Goal: Share content

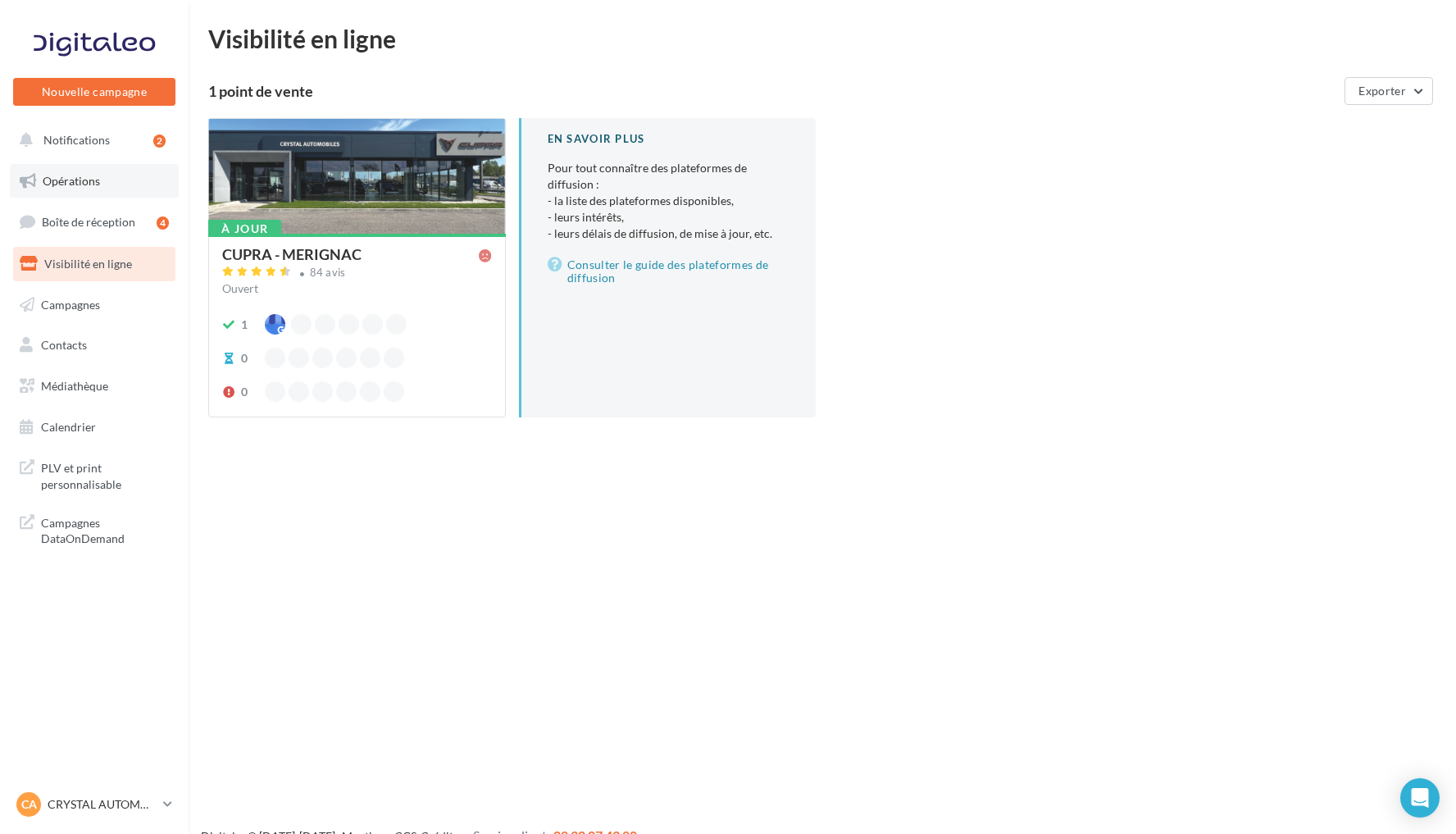
click at [103, 187] on link "Opérations" at bounding box center [93, 181] width 168 height 34
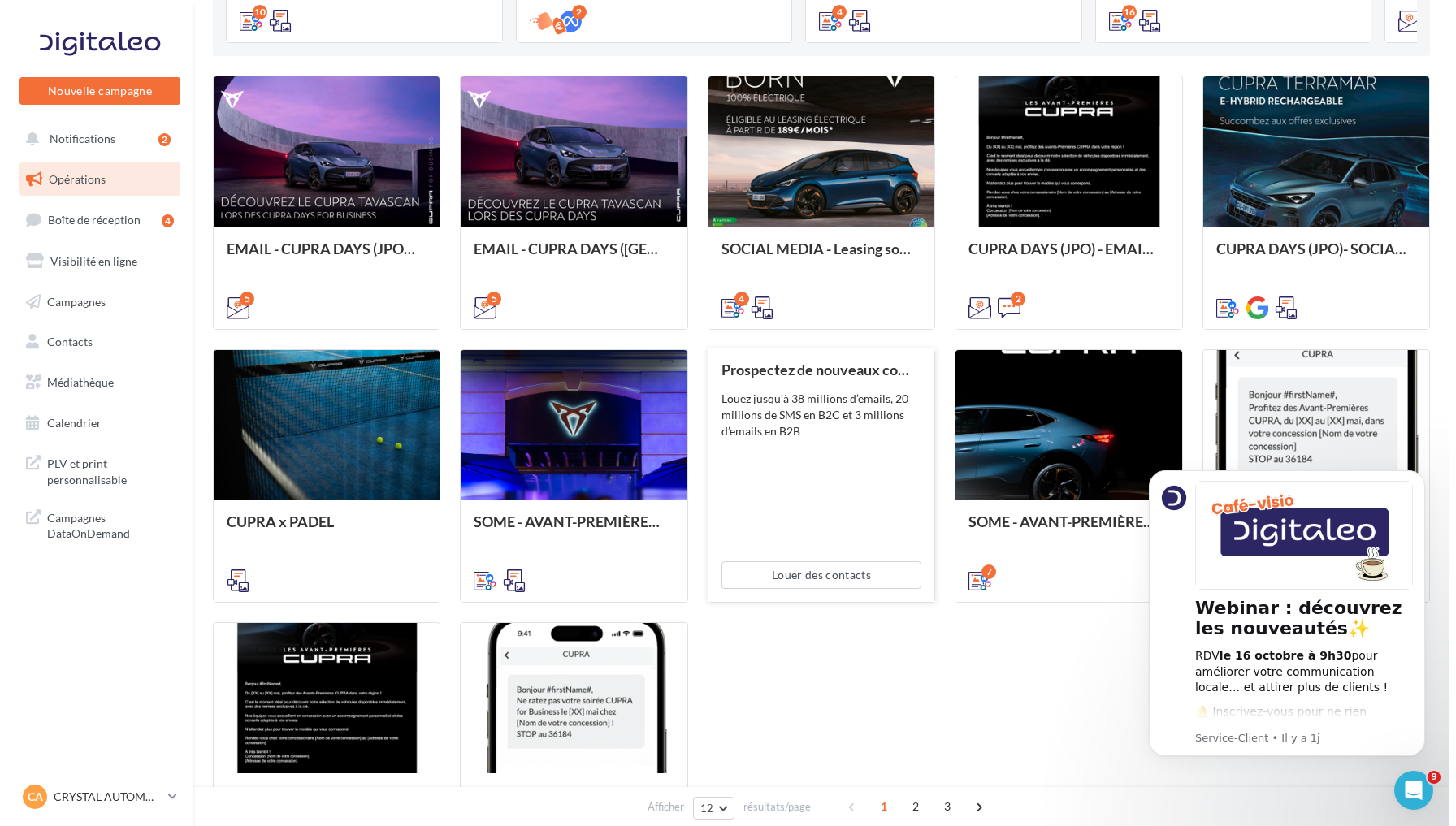
scroll to position [431, 0]
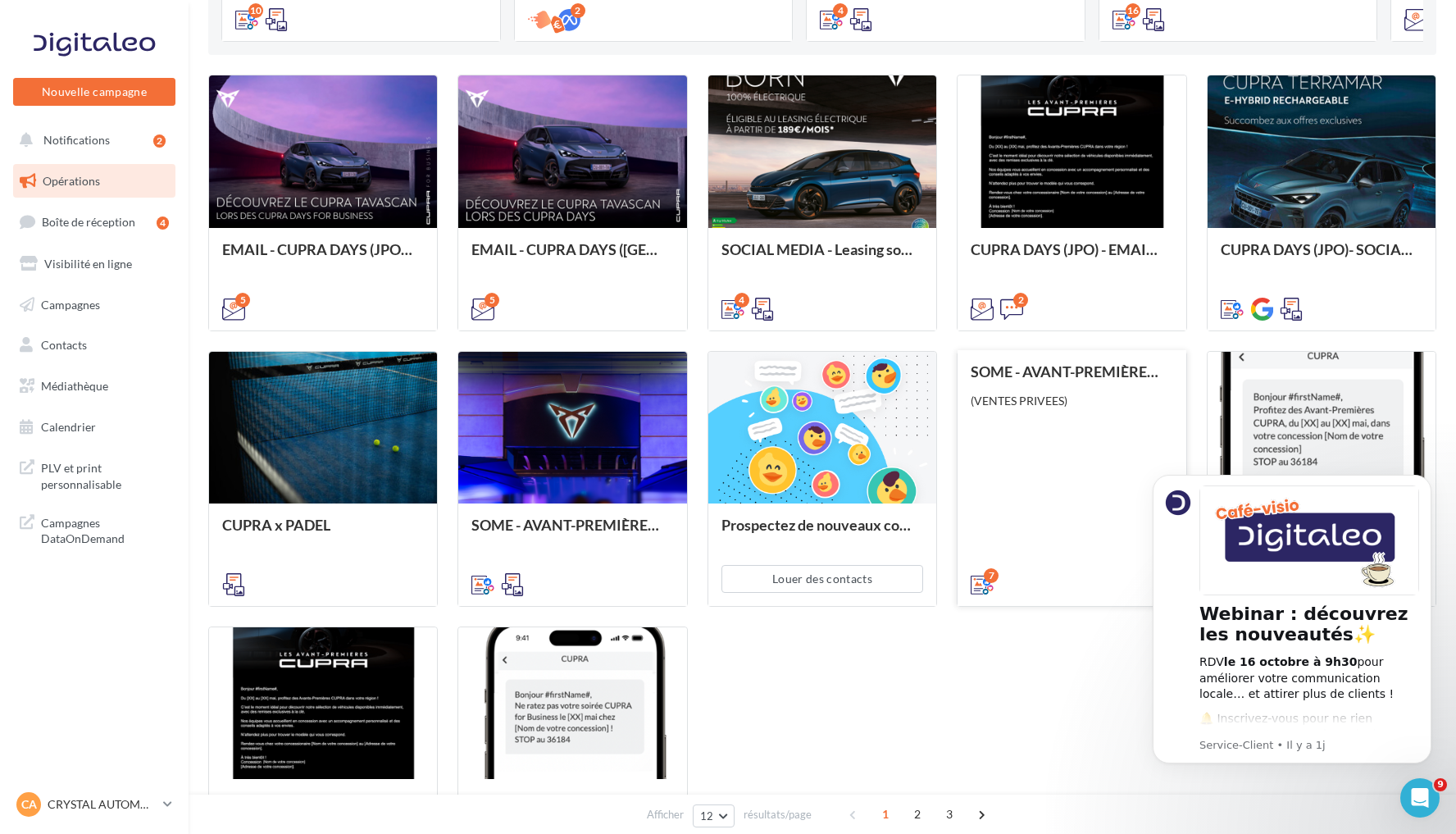
click at [1082, 440] on div "SOME - AVANT-PREMIÈRES CUPRA PART (VENTES PRIVEES) (VENTES PRIVEES)" at bounding box center [1072, 477] width 202 height 228
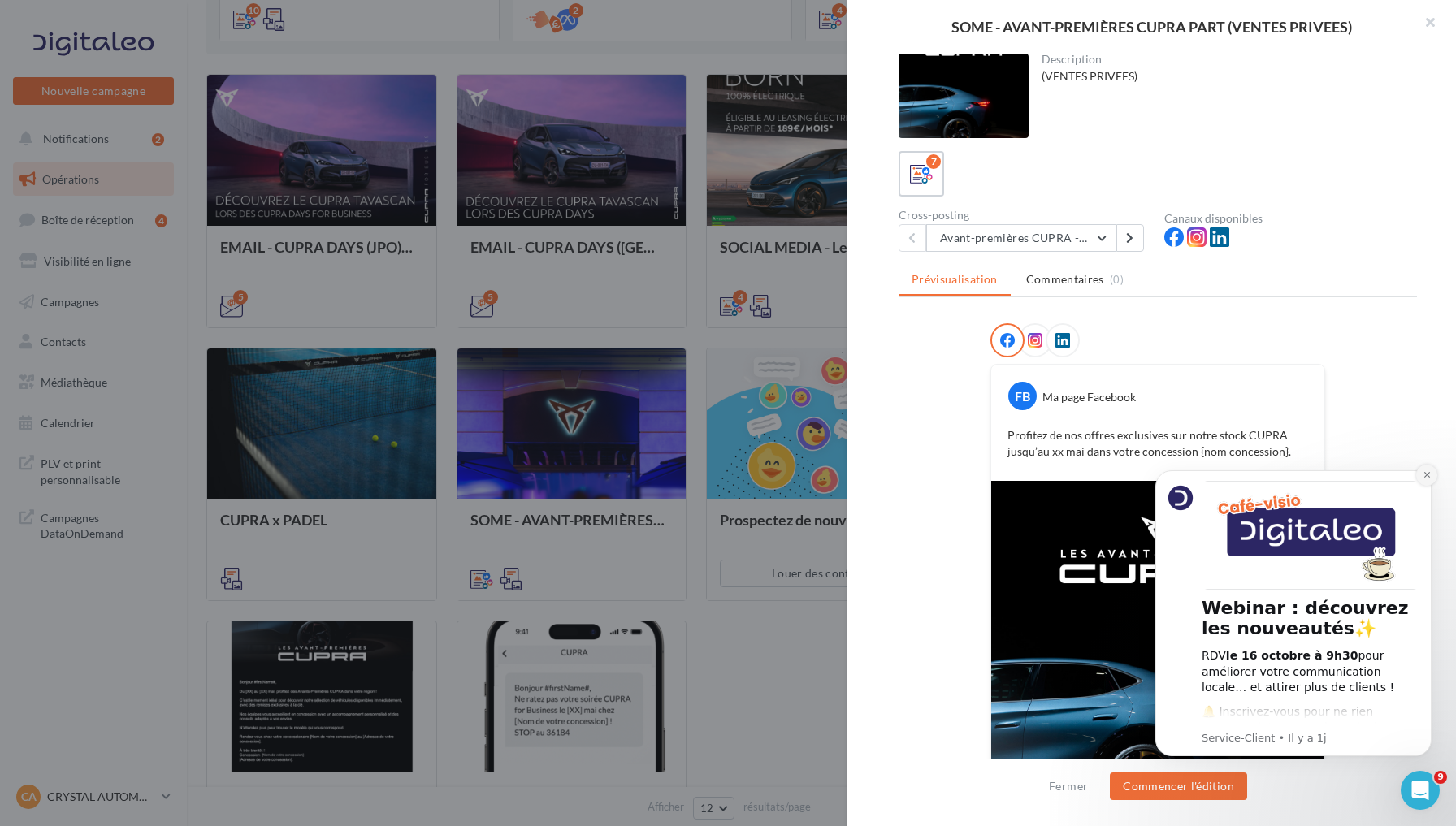
click at [1427, 477] on icon "Dismiss notification" at bounding box center [1426, 474] width 8 height 8
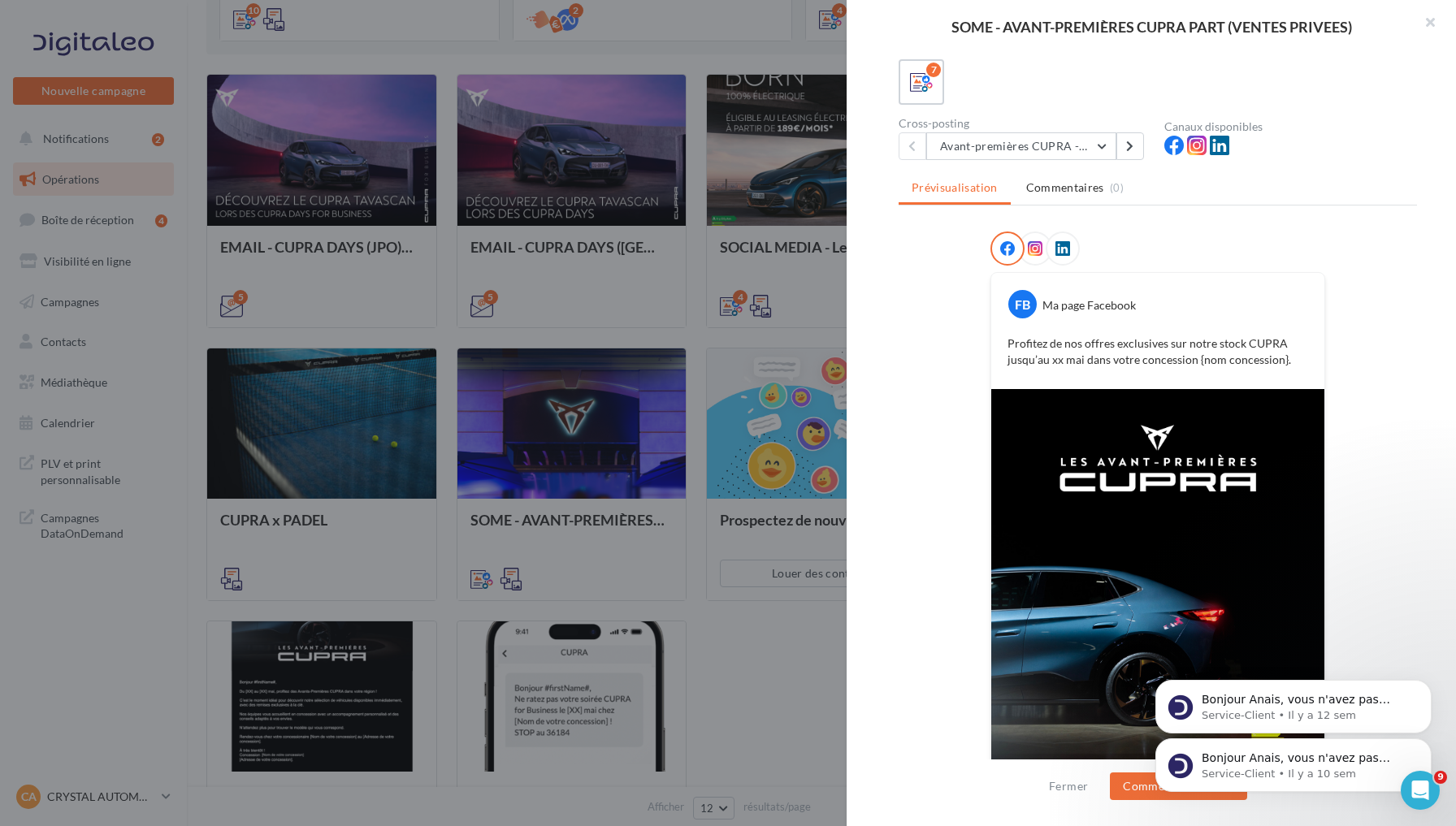
scroll to position [104, 0]
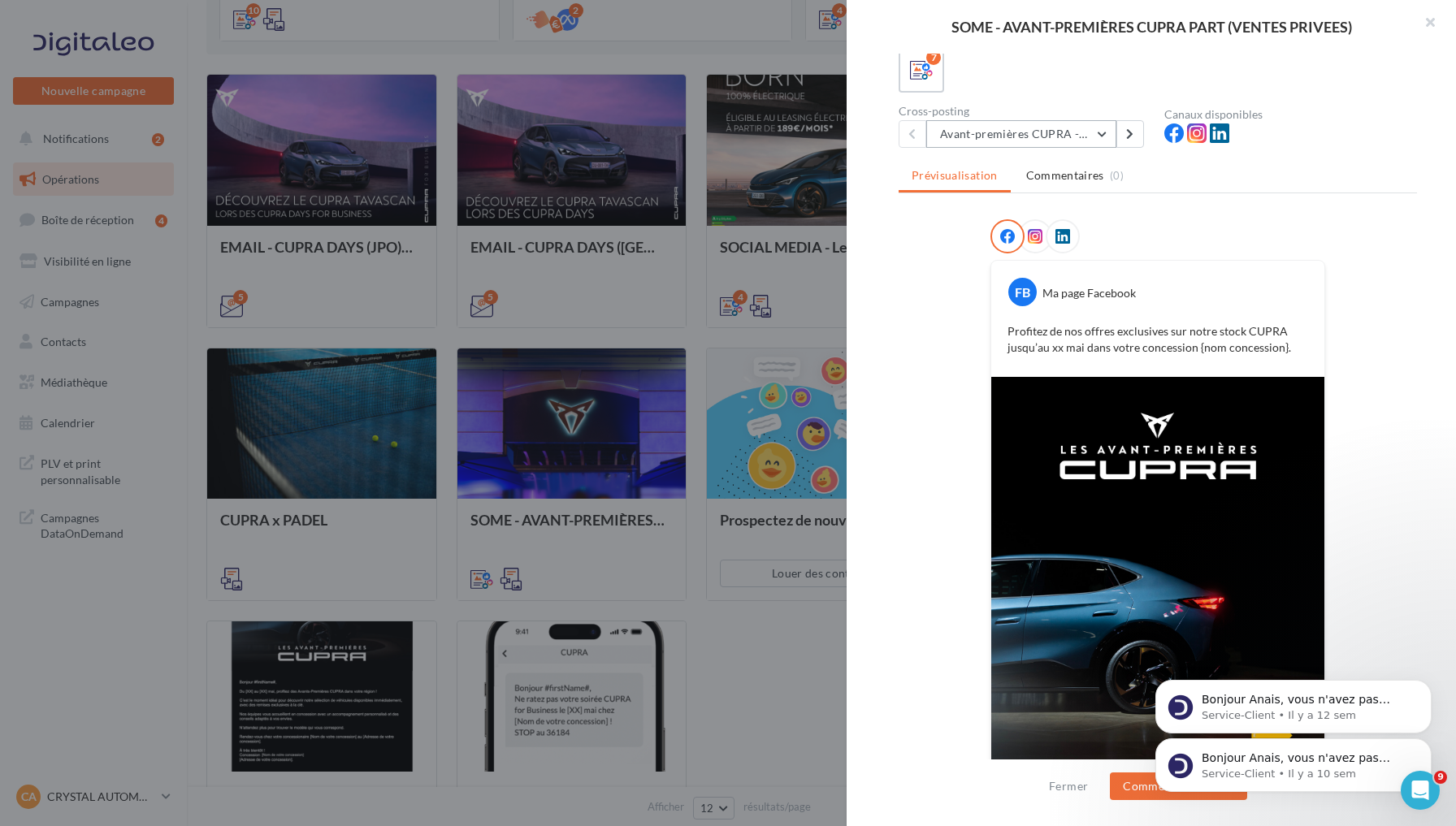
click at [1099, 141] on button "Avant-premières CUPRA - 4:5" at bounding box center [1021, 133] width 190 height 27
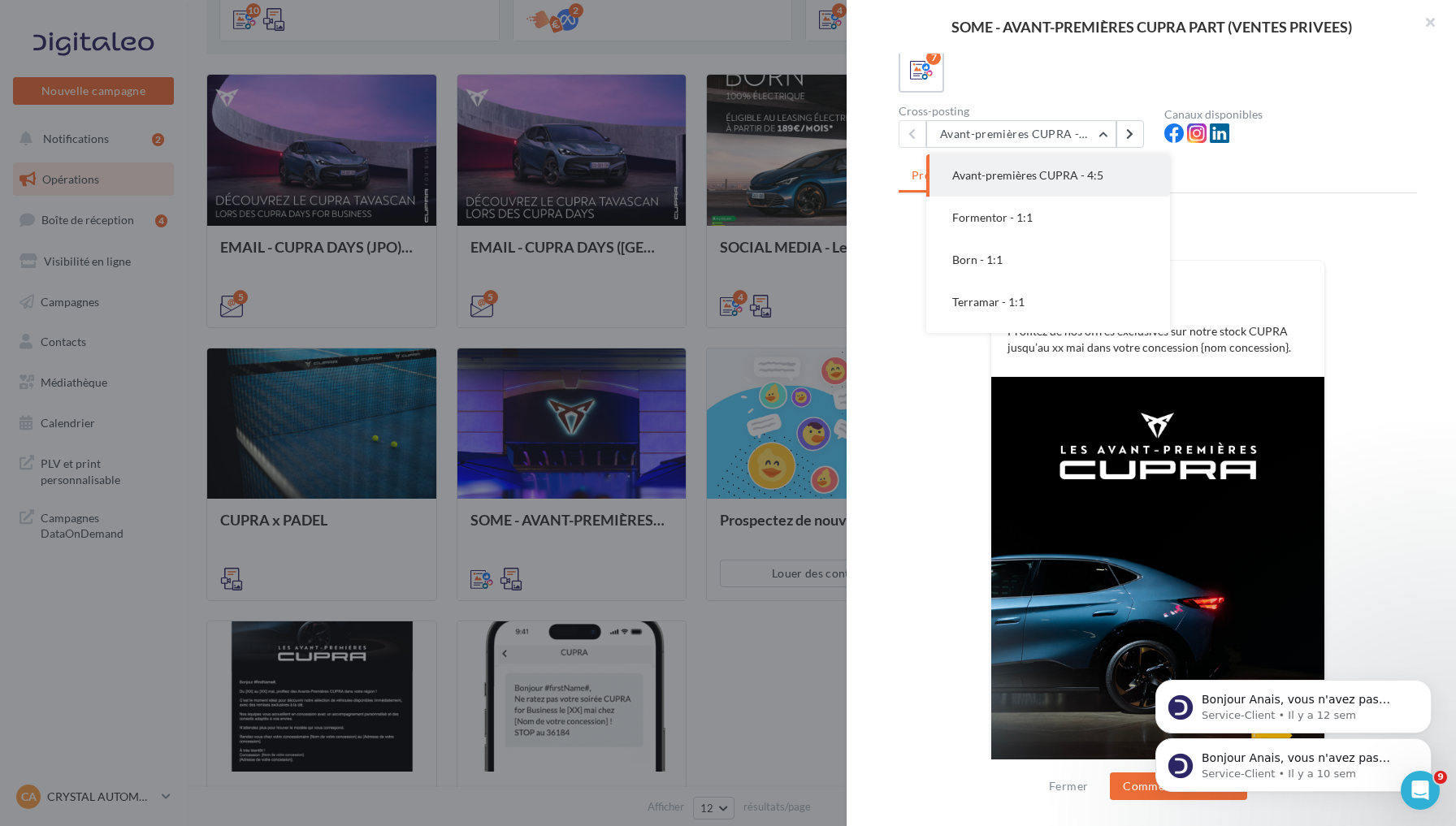
scroll to position [0, 0]
click at [902, 266] on div "FB Ma page Facebook Profitez de nos offres exclusives sur notre stock CUPRA jus…" at bounding box center [1158, 517] width 519 height 595
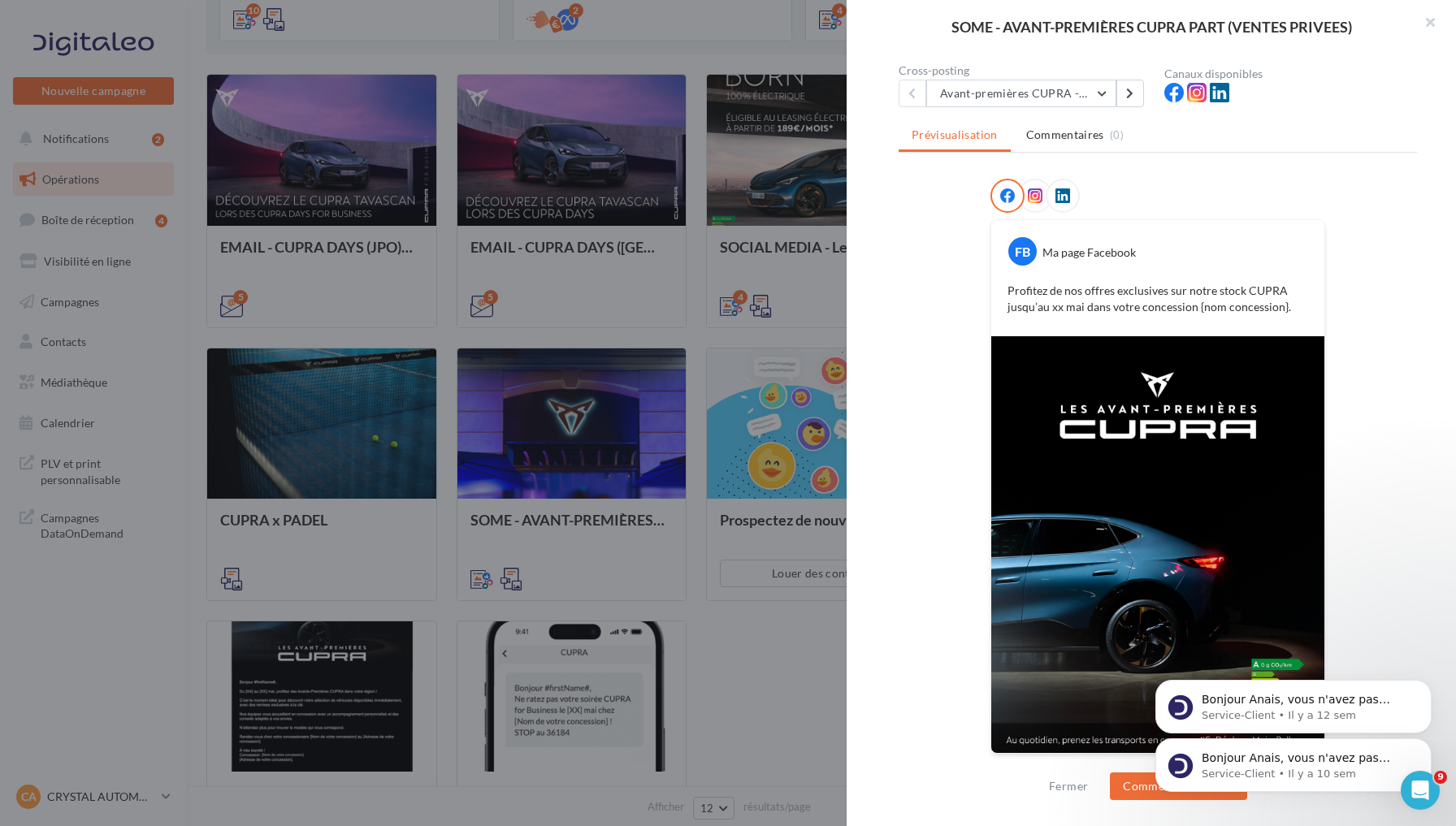
scroll to position [29, 0]
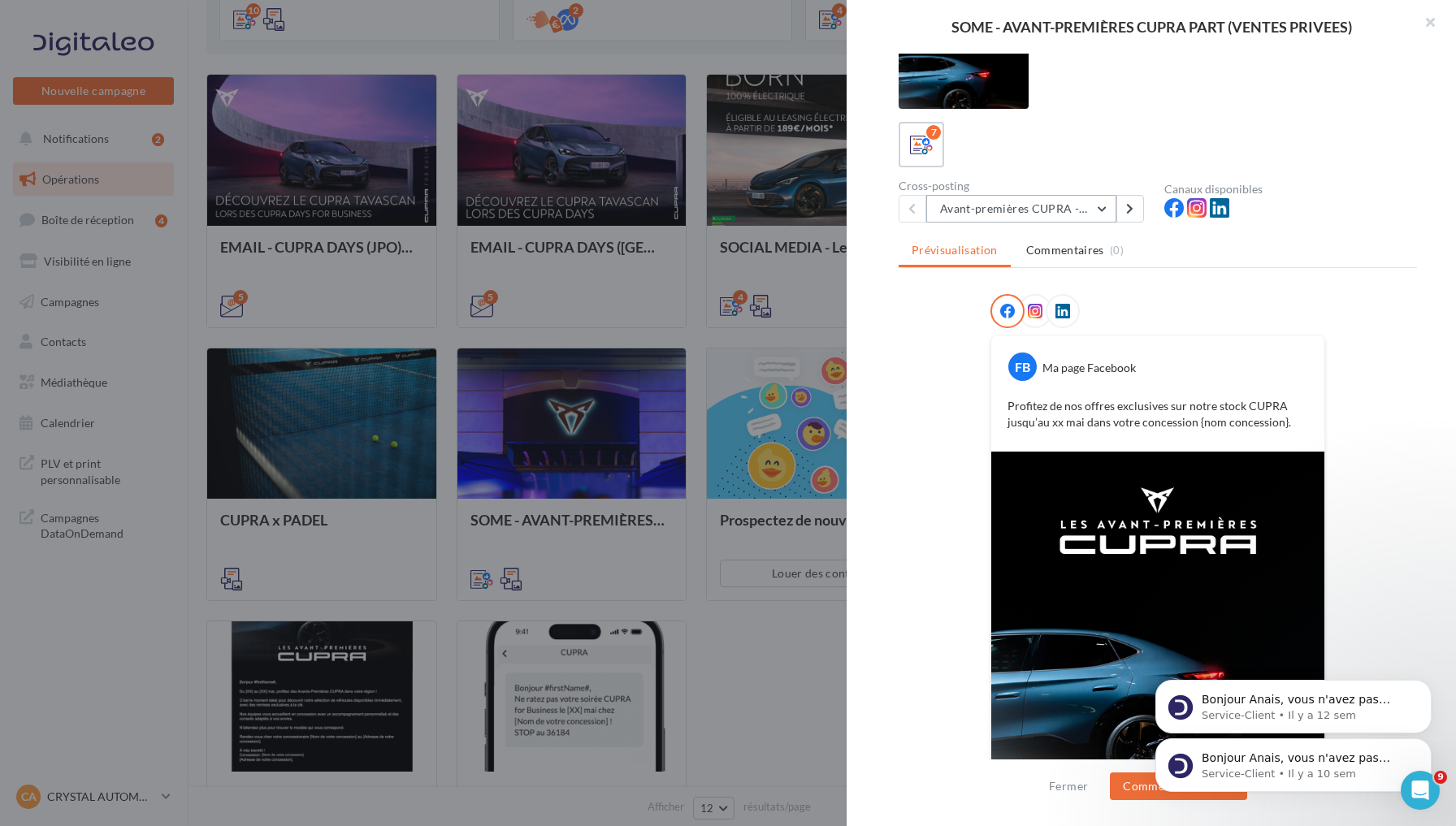
click at [1068, 205] on button "Avant-premières CUPRA - 4:5" at bounding box center [1021, 208] width 190 height 27
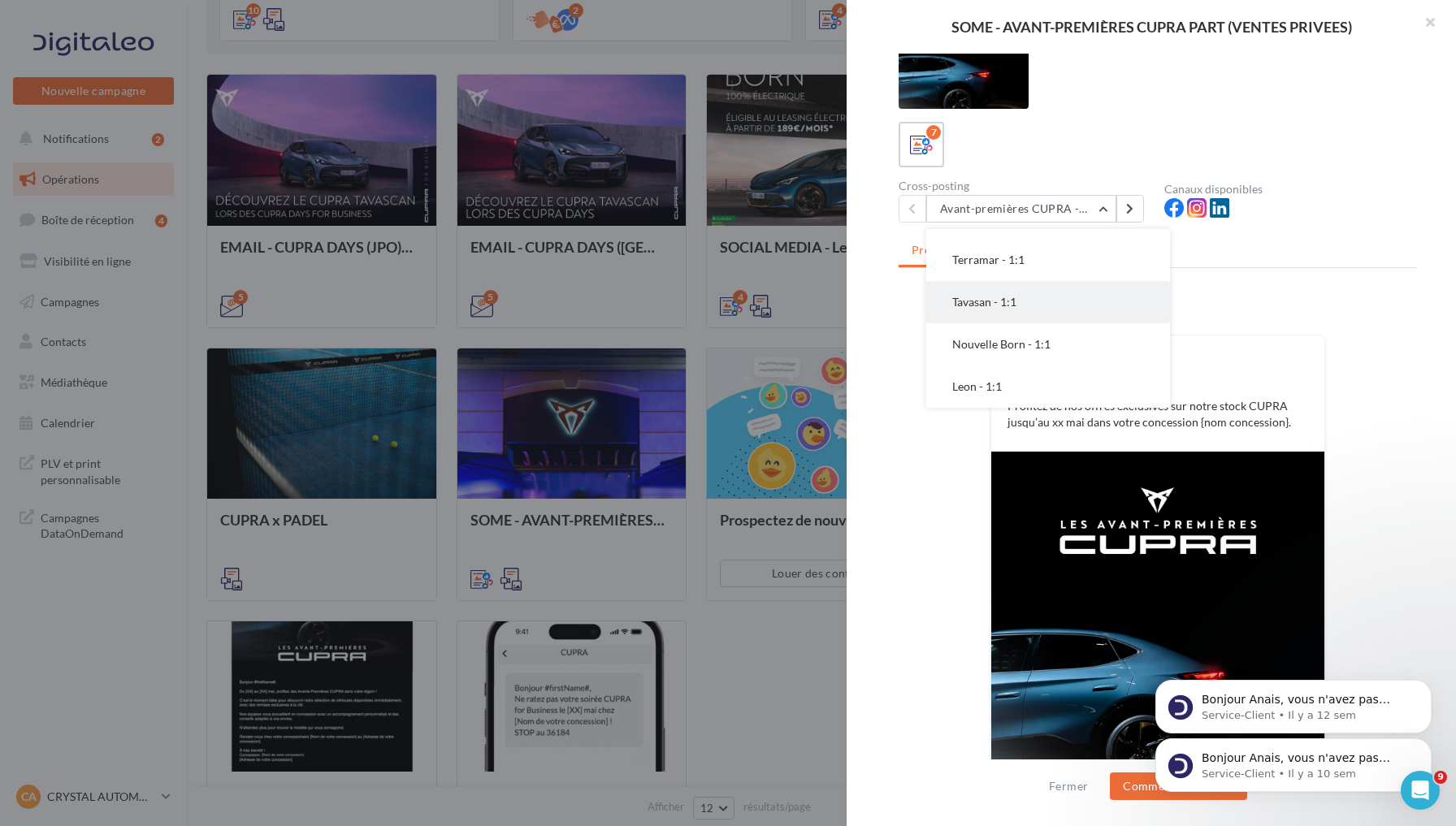
scroll to position [69, 0]
click at [1035, 320] on button "Terramar - 1:1" at bounding box center [1048, 307] width 243 height 42
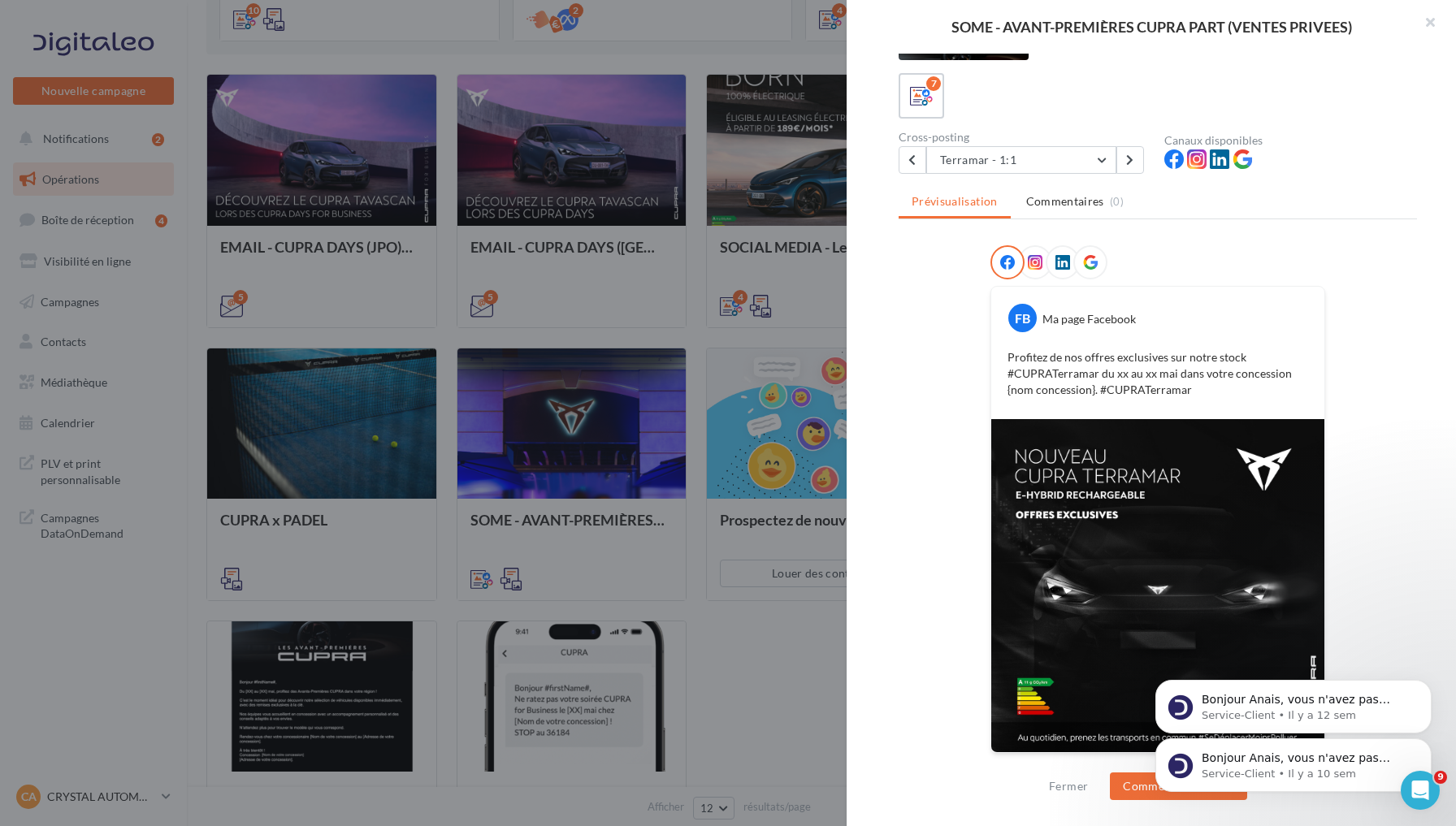
scroll to position [77, 0]
click at [1085, 167] on button "Terramar - 1:1" at bounding box center [1021, 160] width 190 height 27
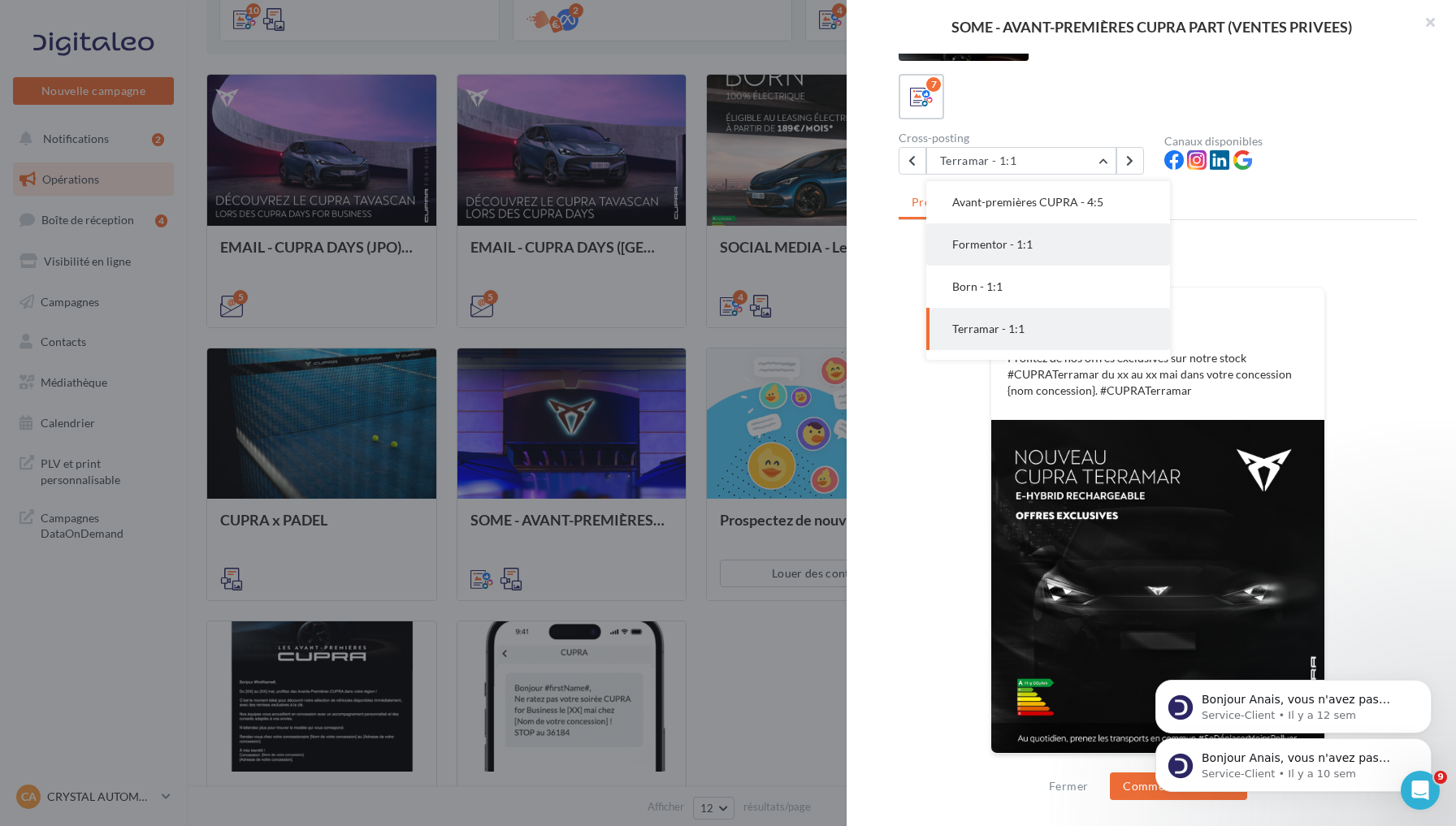
scroll to position [0, 0]
click at [1059, 242] on button "Formentor - 1:1" at bounding box center [1048, 244] width 243 height 42
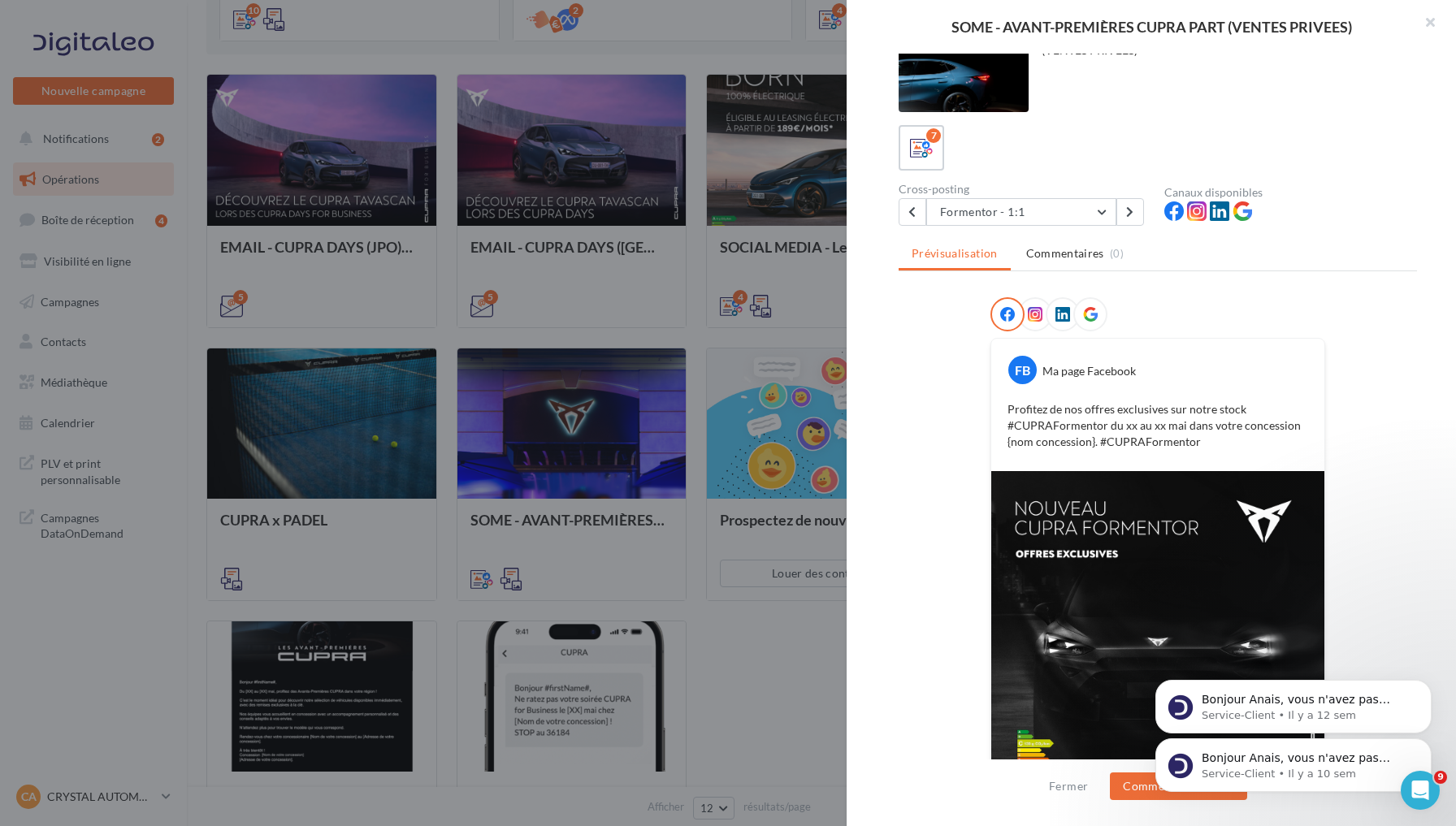
scroll to position [29, 0]
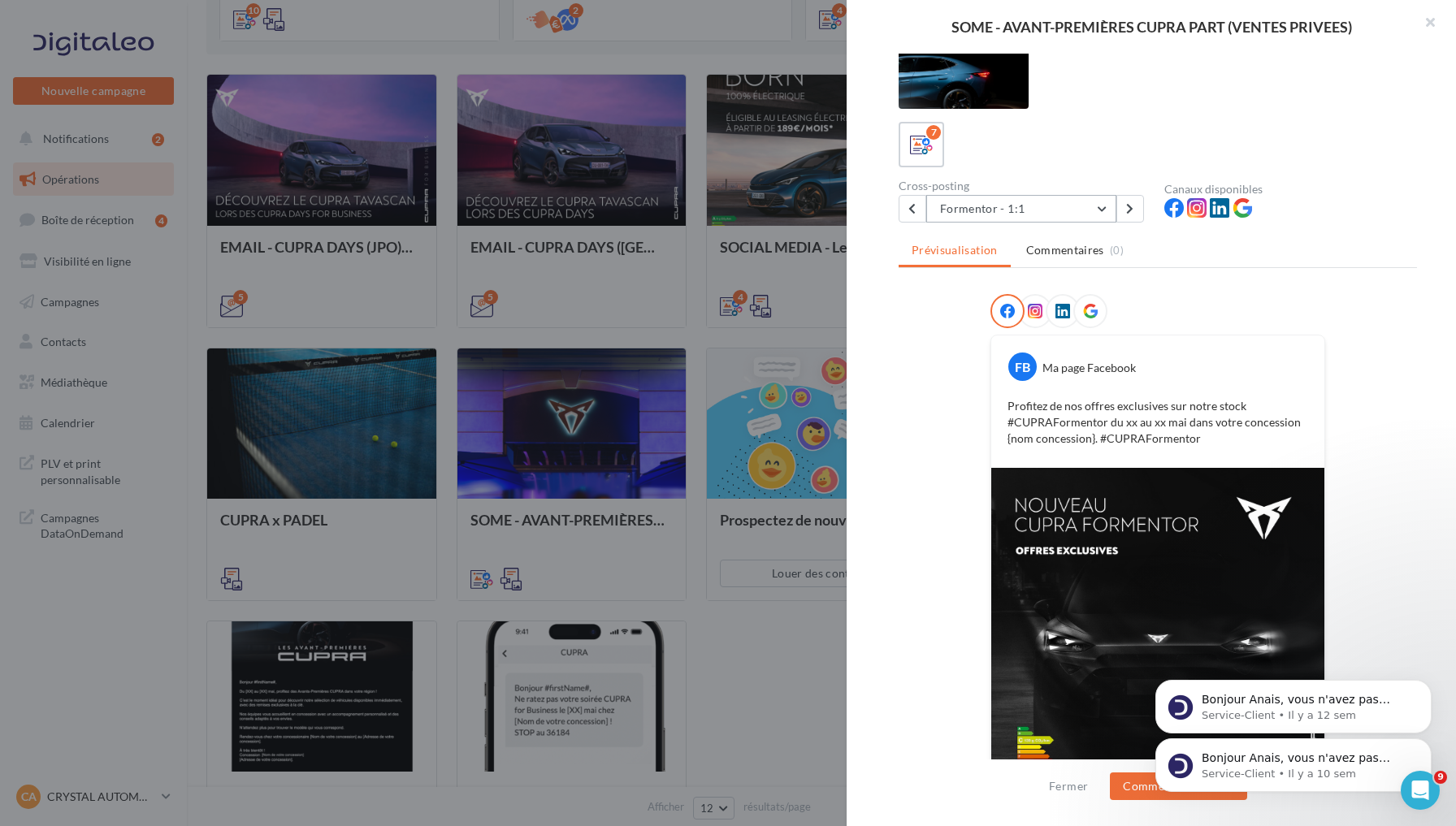
click at [1073, 203] on button "Formentor - 1:1" at bounding box center [1021, 208] width 190 height 27
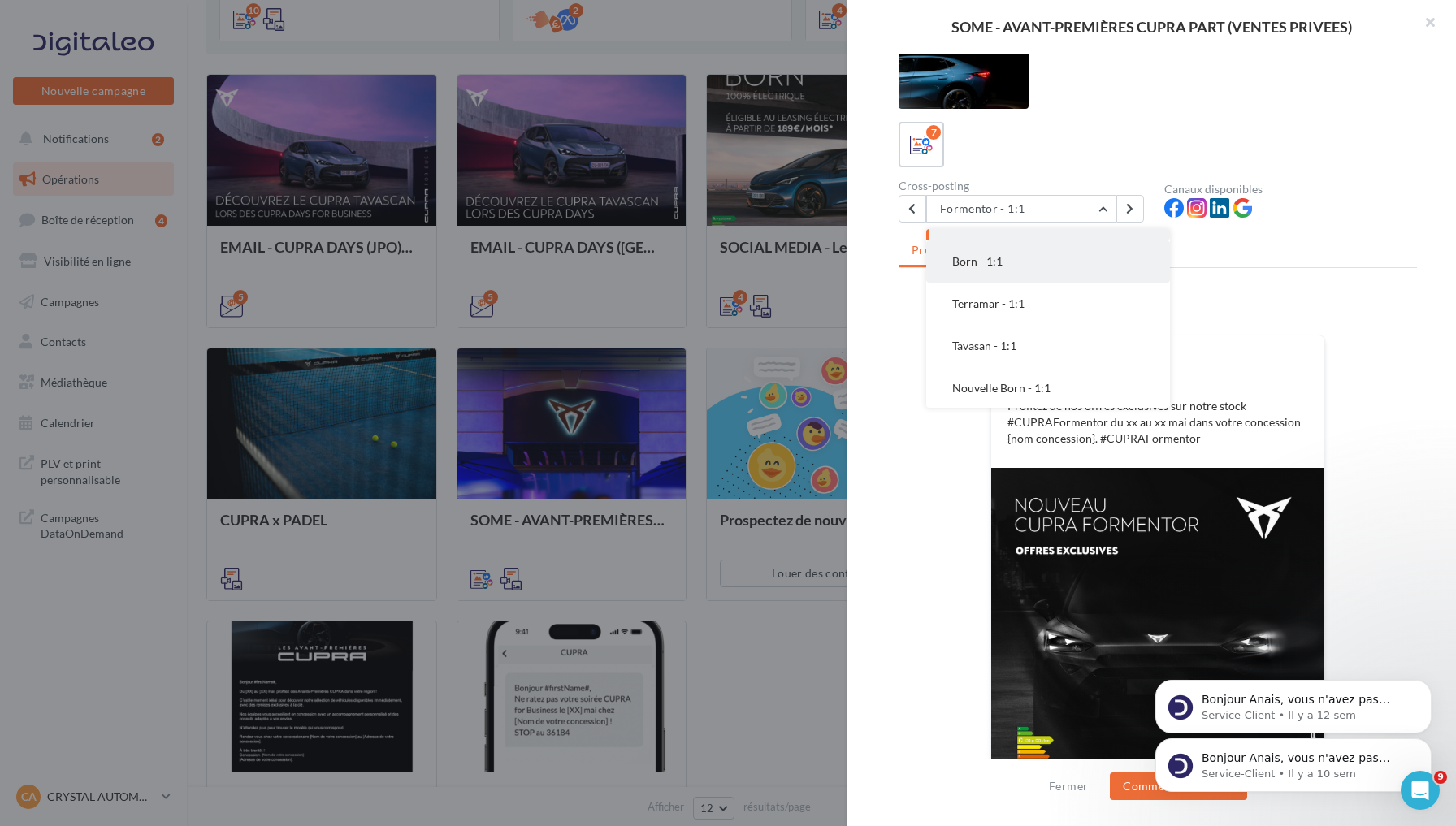
scroll to position [72, 0]
click at [1038, 303] on button "Terramar - 1:1" at bounding box center [1048, 305] width 243 height 42
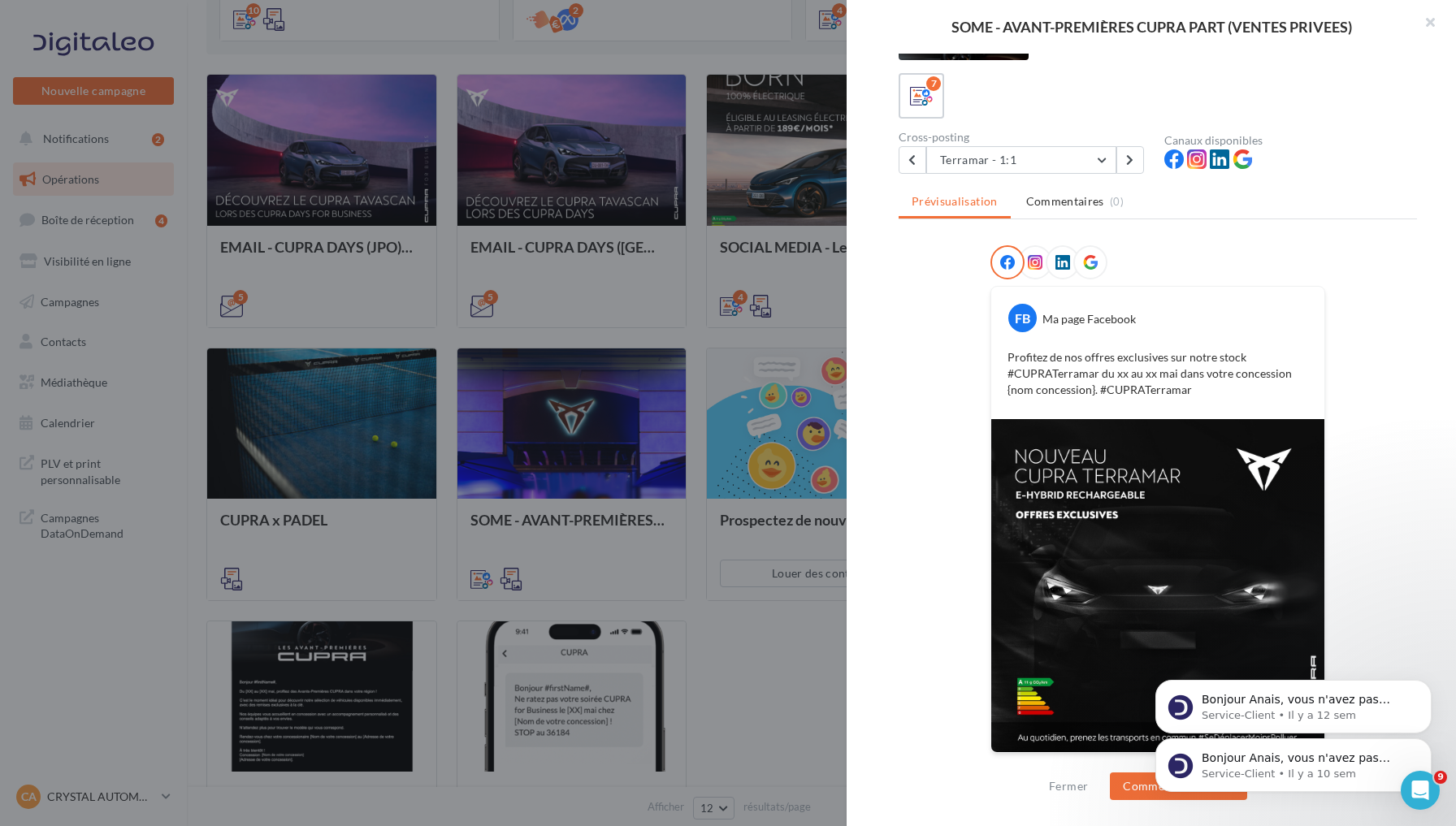
scroll to position [77, 0]
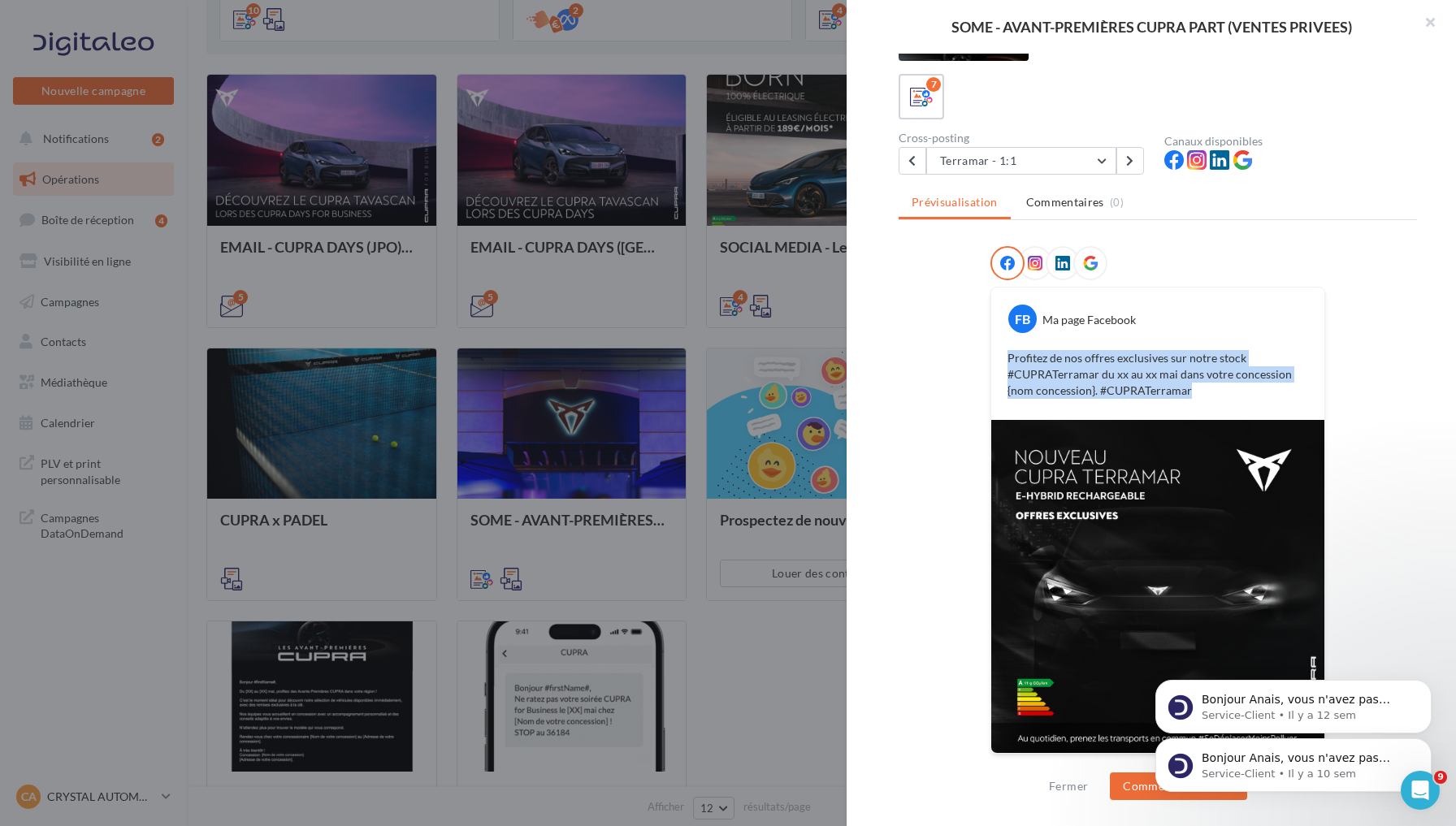
drag, startPoint x: 1002, startPoint y: 353, endPoint x: 1167, endPoint y: 400, distance: 171.6
click at [1167, 400] on div "Profitez de nos offres exclusives sur notre stock #CUPRATerramar du xx au xx ma…" at bounding box center [1157, 374] width 325 height 57
copy p "Profitez de nos offres exclusives sur notre stock #CUPRATerramar du xx au xx ma…"
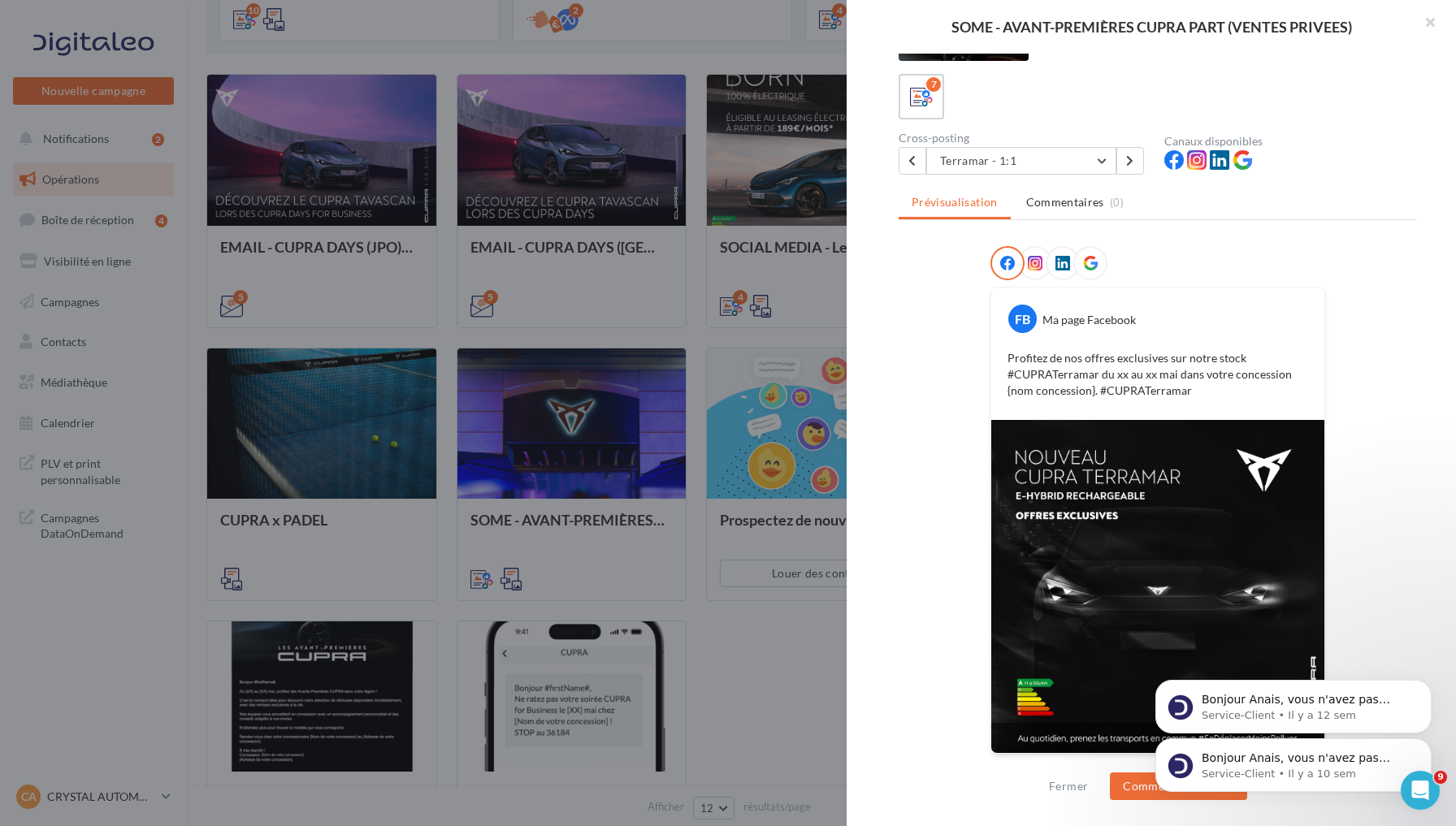
click at [1058, 262] on icon at bounding box center [1063, 263] width 15 height 15
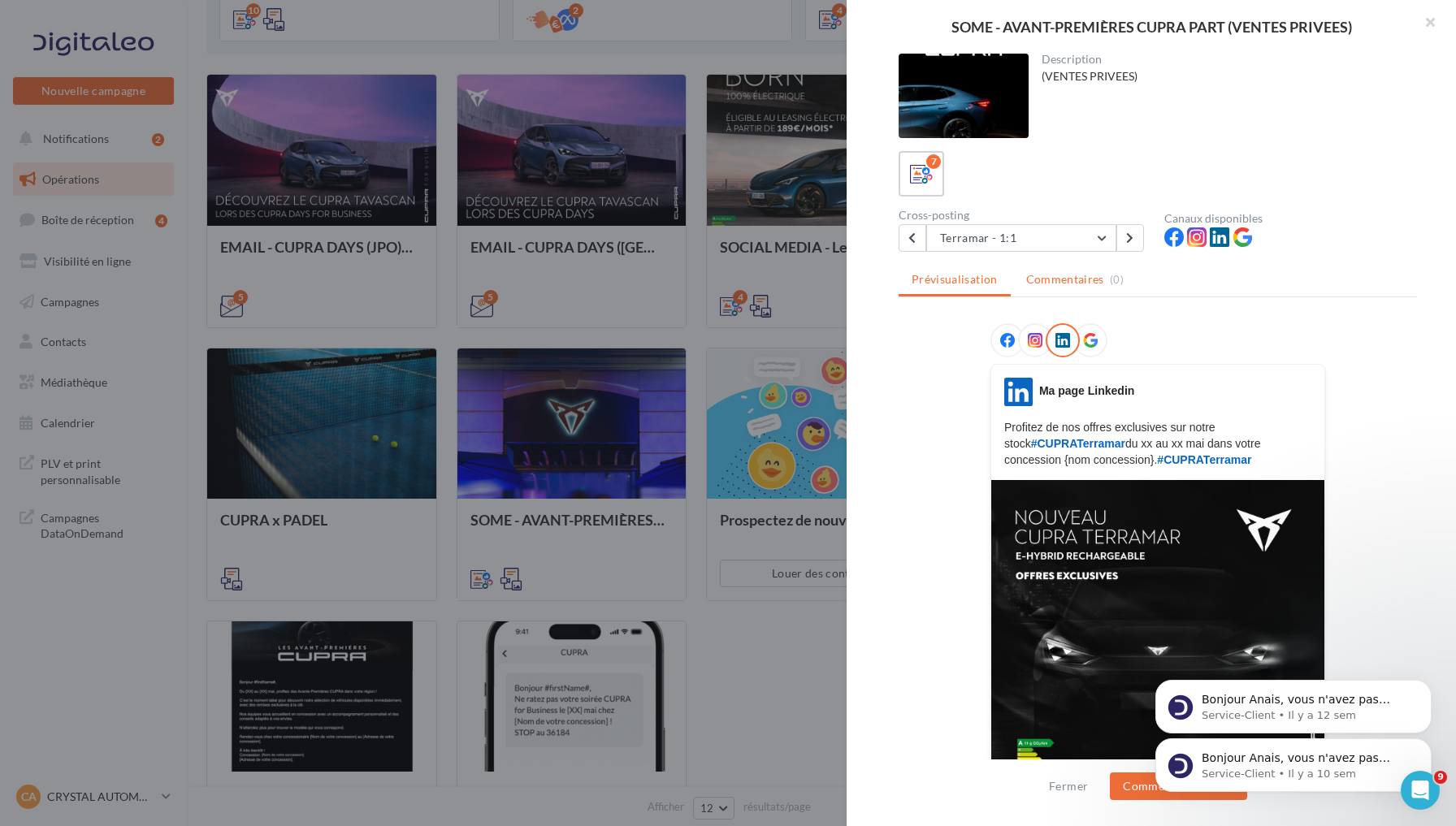
scroll to position [0, 0]
click at [1081, 231] on button "Terramar - 1:1" at bounding box center [1021, 238] width 190 height 27
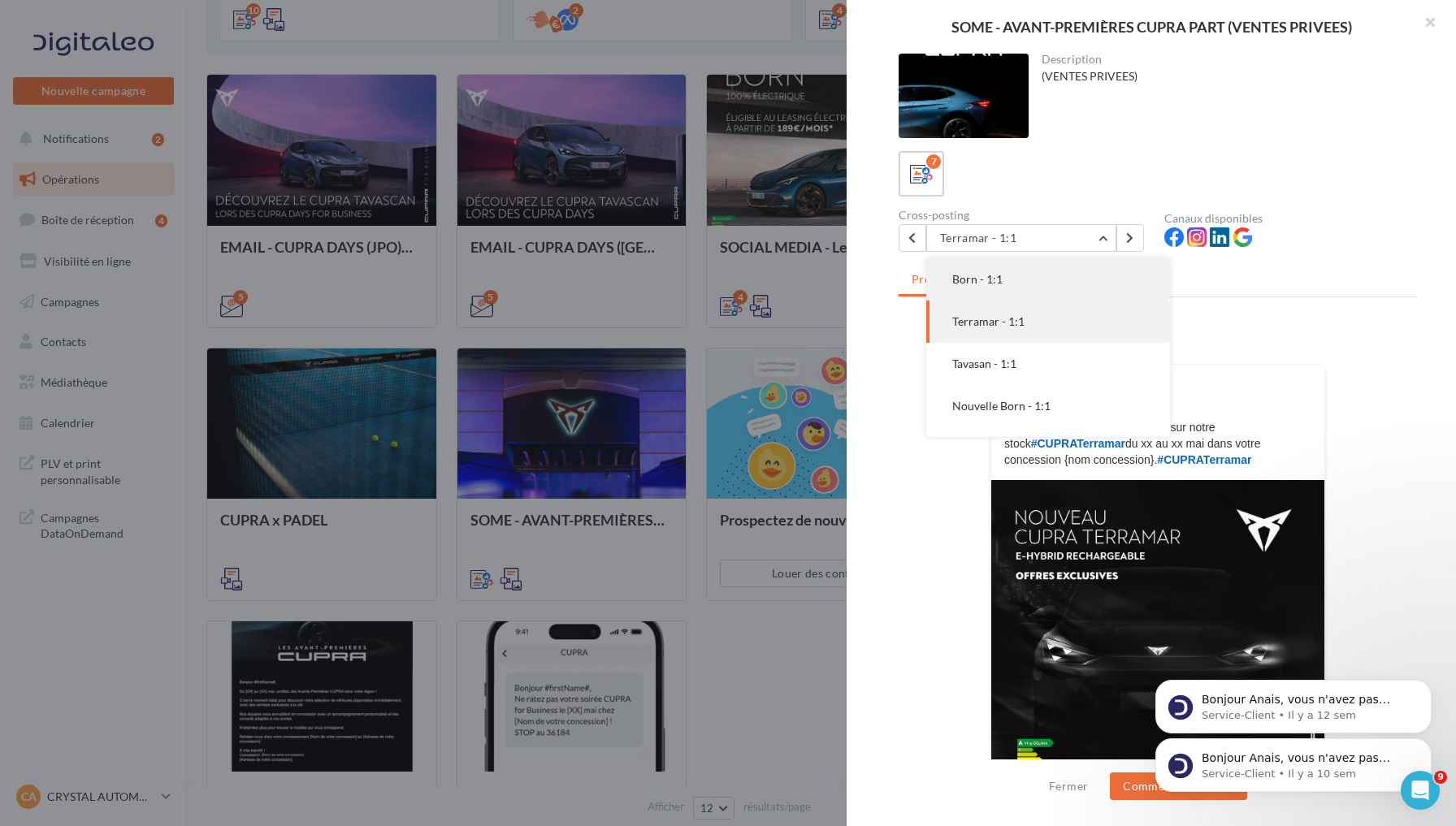
click at [1067, 279] on button "Born - 1:1" at bounding box center [1048, 279] width 243 height 42
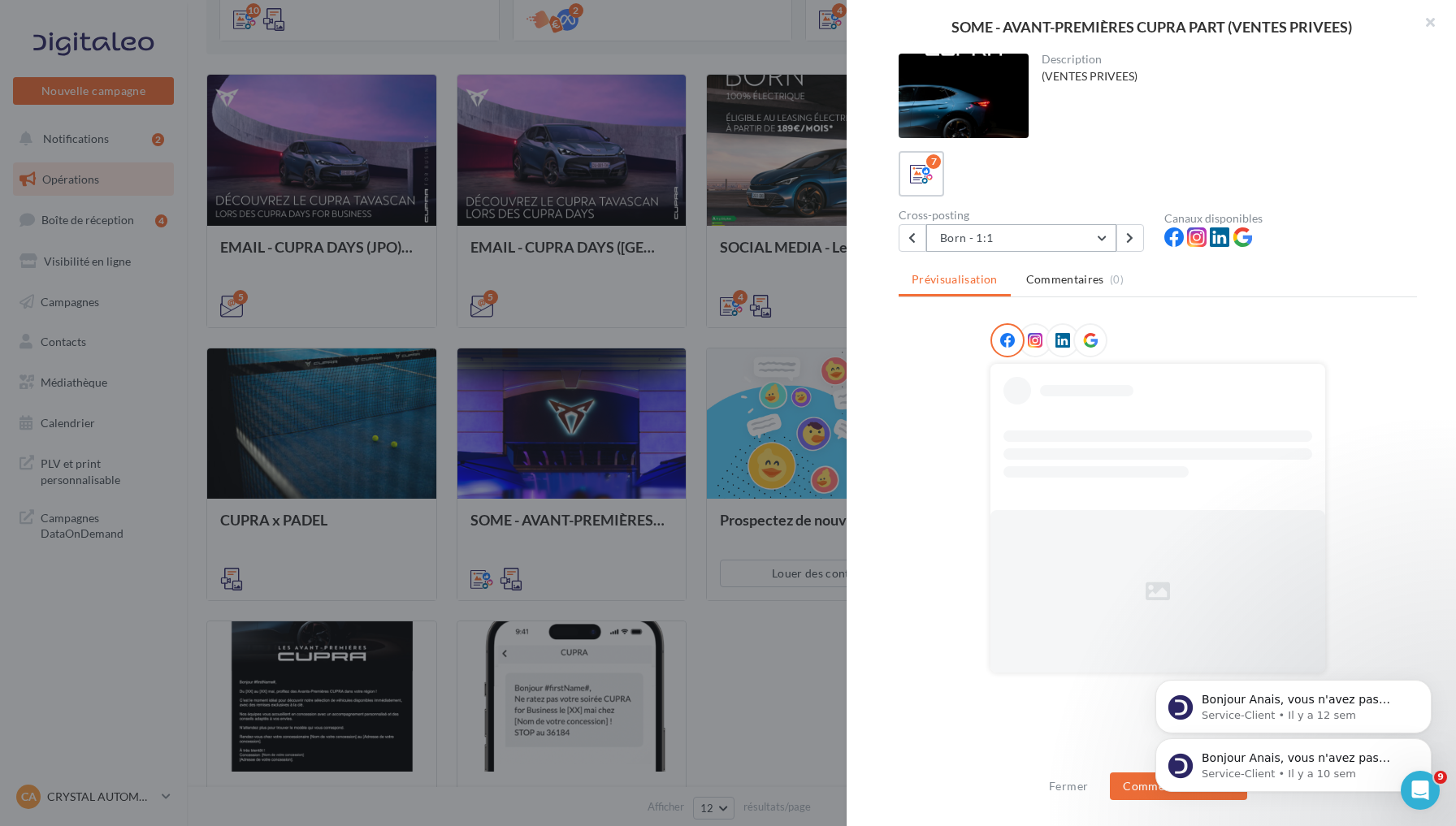
click at [1092, 244] on button "Born - 1:1" at bounding box center [1021, 238] width 190 height 27
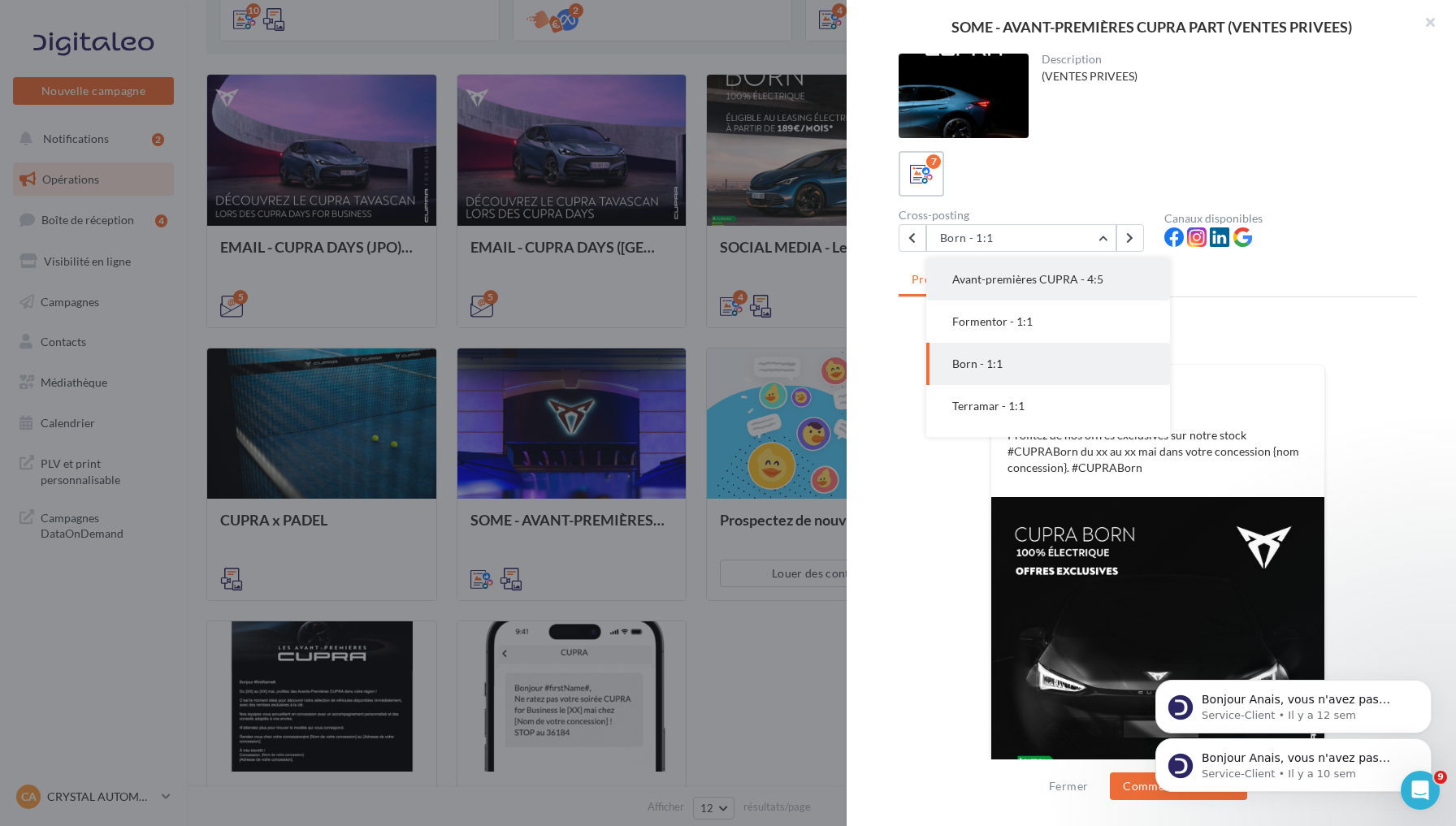
scroll to position [0, 0]
click at [1067, 292] on button "Avant-premières CUPRA - 4:5" at bounding box center [1048, 279] width 243 height 42
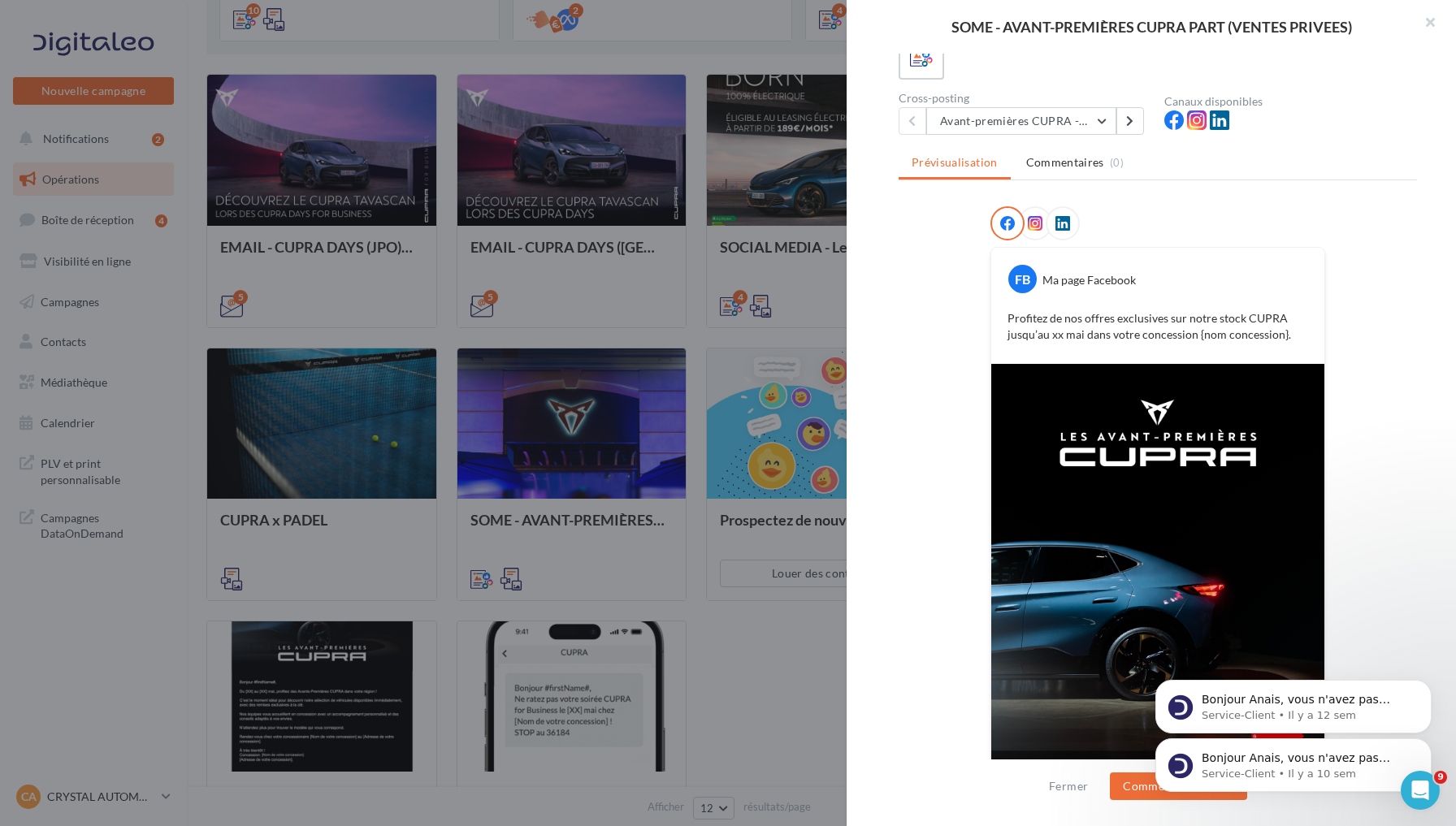
scroll to position [35, 0]
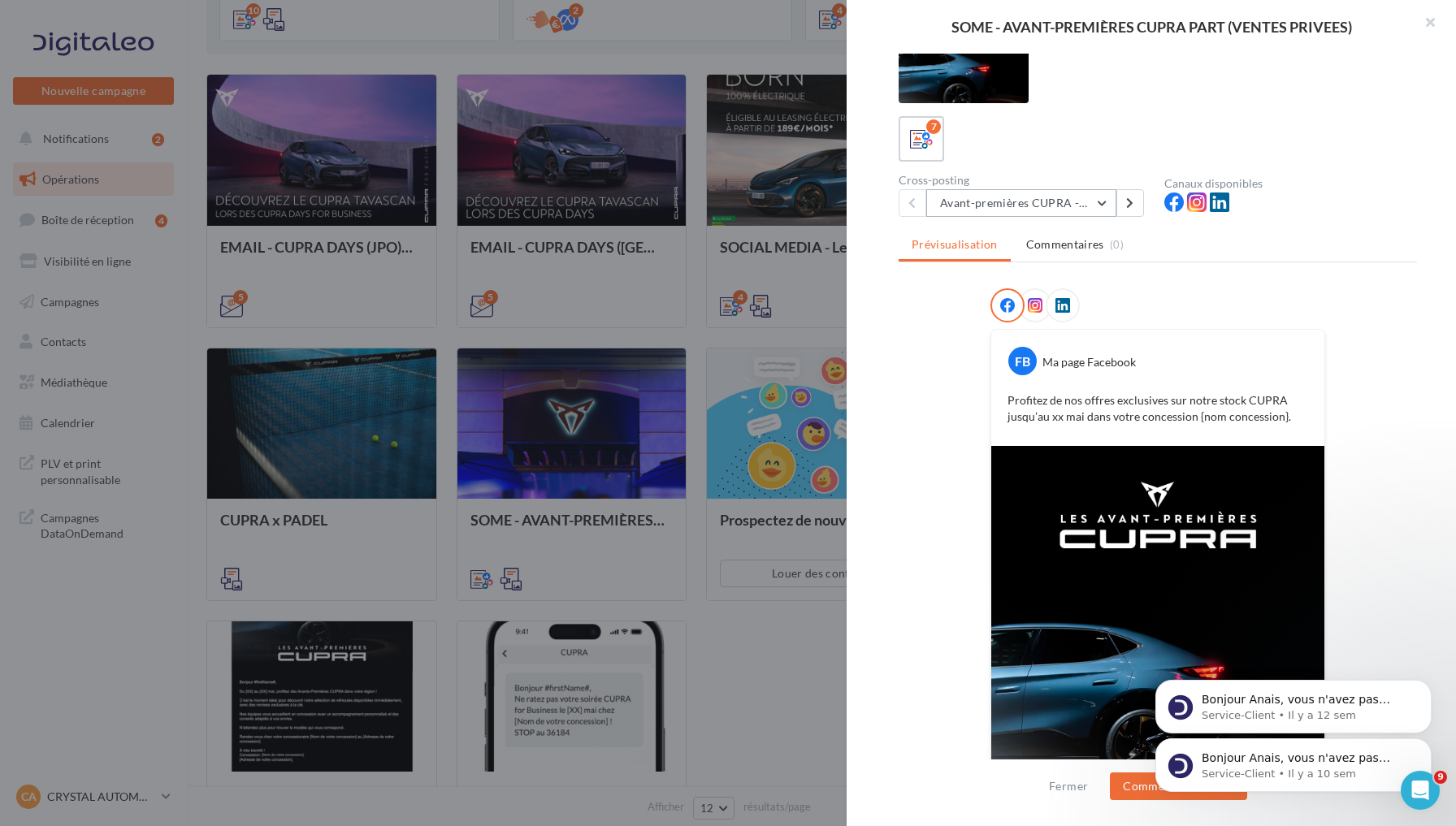
click at [1084, 201] on button "Avant-premières CUPRA - 4:5" at bounding box center [1021, 203] width 190 height 27
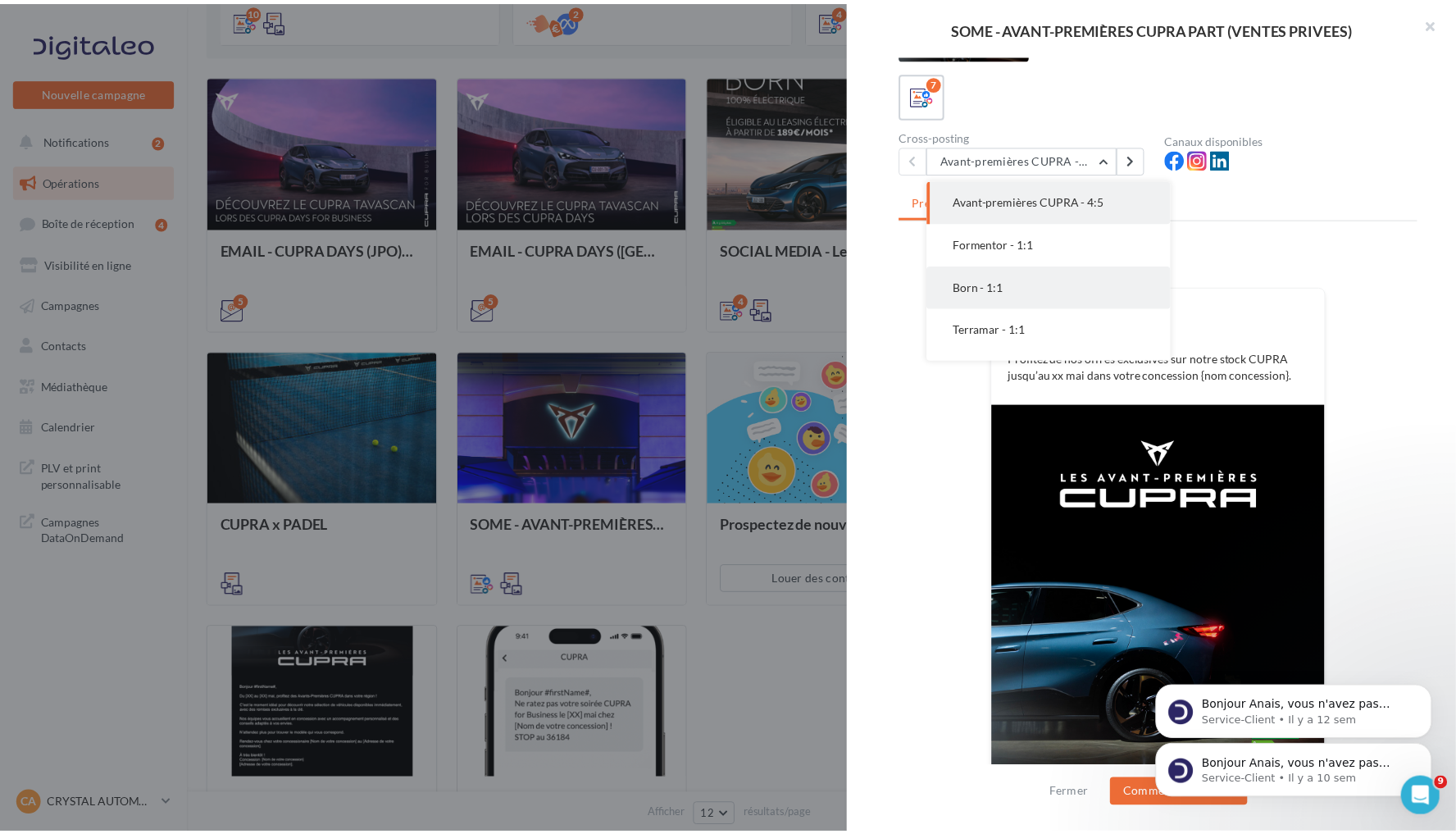
scroll to position [0, 0]
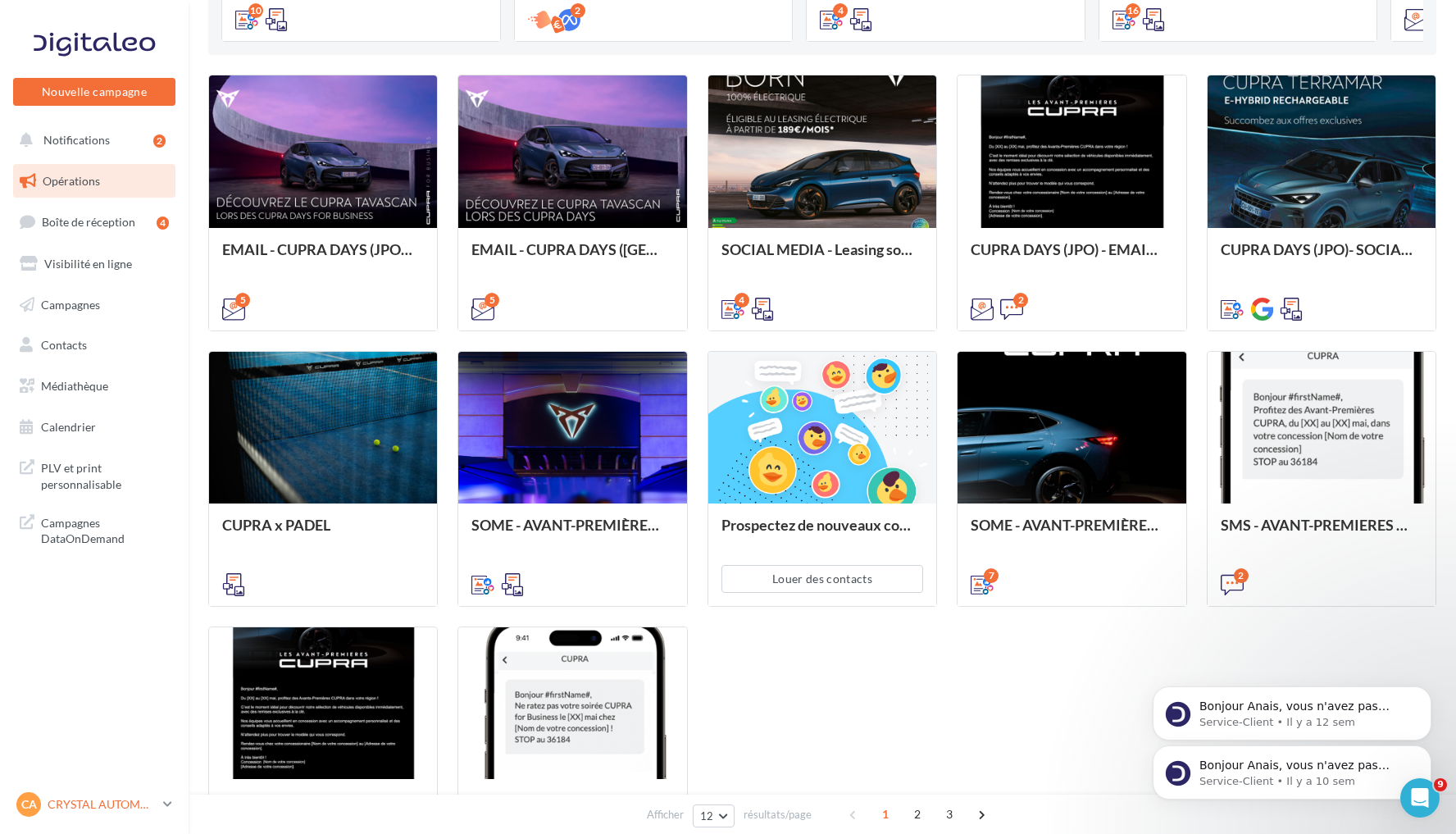
click at [115, 806] on p "CRYSTAL AUTOMOBILES" at bounding box center [102, 804] width 109 height 16
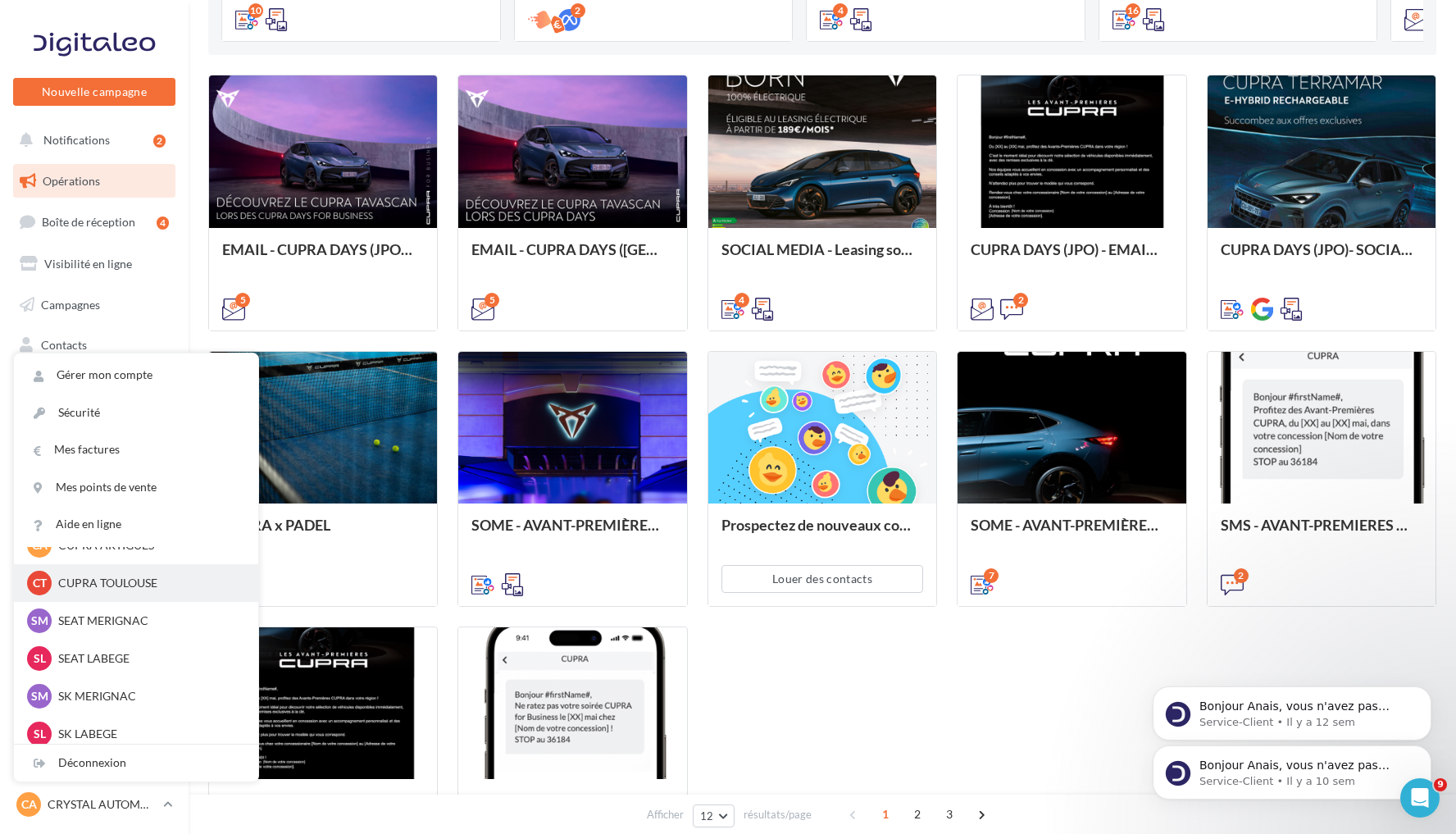
scroll to position [107, 0]
click at [133, 692] on p "SK MERIGNAC" at bounding box center [148, 693] width 180 height 16
